Goal: Navigation & Orientation: Go to known website

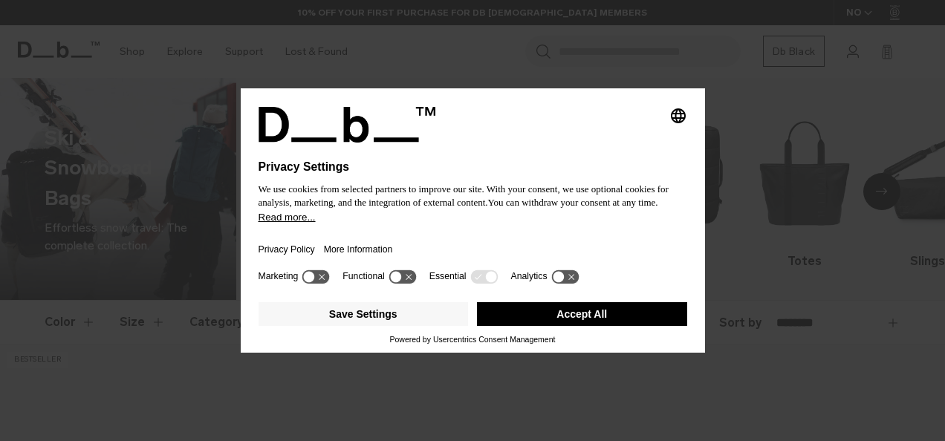
click at [536, 316] on button "Accept All" at bounding box center [582, 314] width 210 height 24
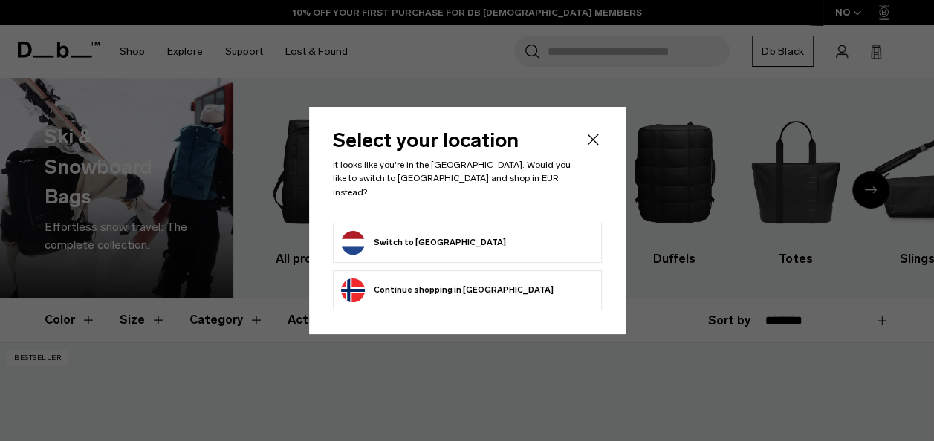
click at [450, 233] on button "Switch to Netherlands" at bounding box center [423, 243] width 165 height 24
click at [382, 231] on button "Switch to Netherlands" at bounding box center [423, 243] width 165 height 24
click at [395, 236] on button "Switch to Netherlands" at bounding box center [423, 243] width 165 height 24
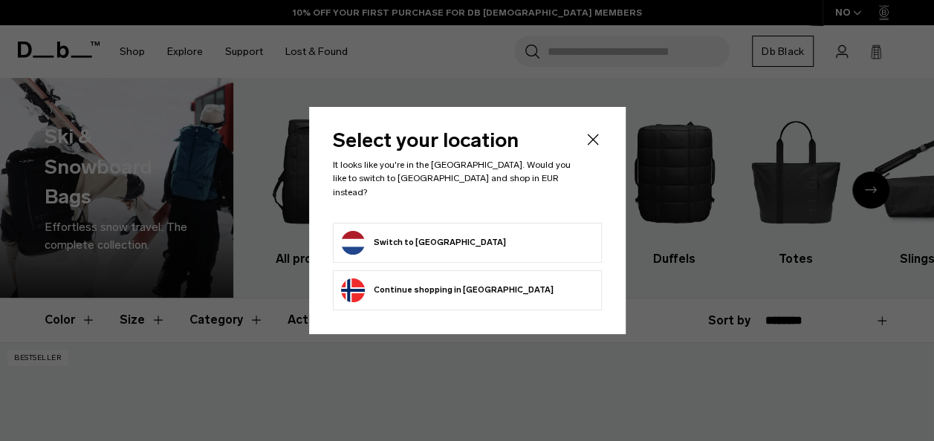
click at [395, 236] on button "Switch to Netherlands" at bounding box center [423, 243] width 165 height 24
drag, startPoint x: 395, startPoint y: 236, endPoint x: 447, endPoint y: 201, distance: 62.0
click at [396, 236] on button "Switch to Netherlands" at bounding box center [423, 243] width 165 height 24
click at [579, 141] on header "Select your location It looks like you're in the Netherlands. Would you like to…" at bounding box center [467, 176] width 269 height 91
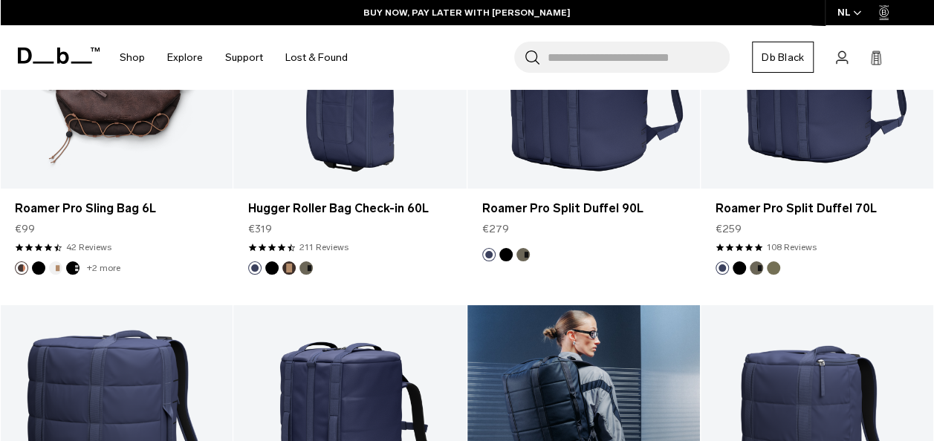
scroll to position [3344, 0]
